Goal: Obtain resource: Download file/media

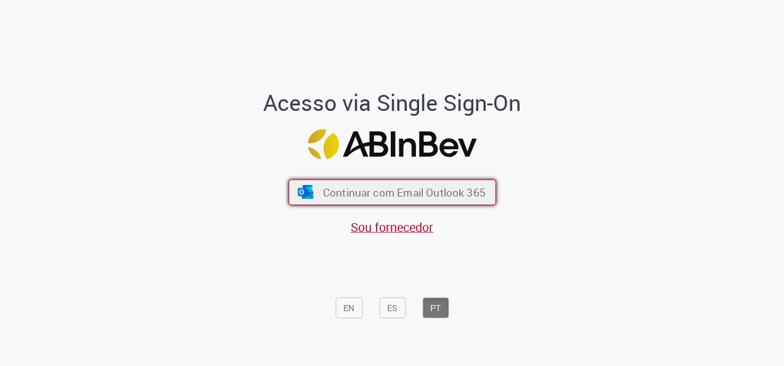
click at [412, 186] on span "Continuar com Email Outlook 365" at bounding box center [403, 193] width 163 height 14
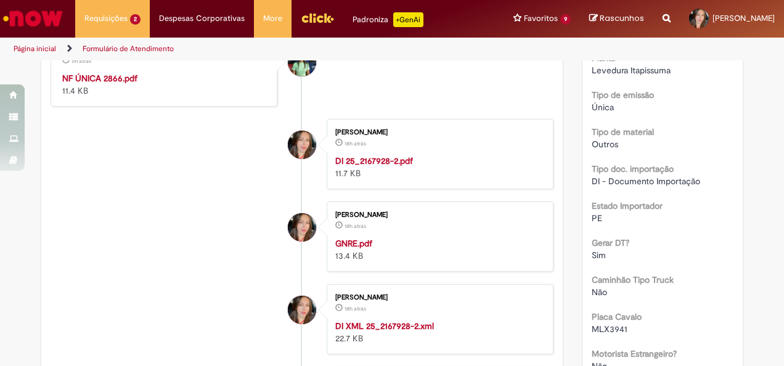
scroll to position [247, 0]
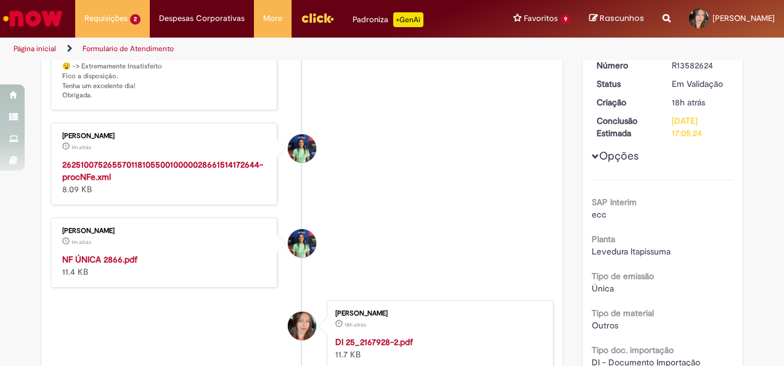
click at [145, 164] on strong "26251007526557011810550010000028661514172644-procNFe.xml" at bounding box center [162, 170] width 201 height 23
click at [125, 258] on strong "NF ÚNICA 2866.pdf" at bounding box center [99, 259] width 75 height 11
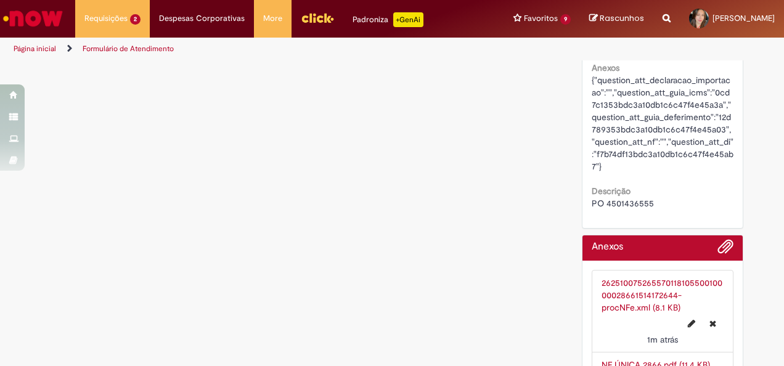
scroll to position [1523, 0]
